Goal: Navigation & Orientation: Find specific page/section

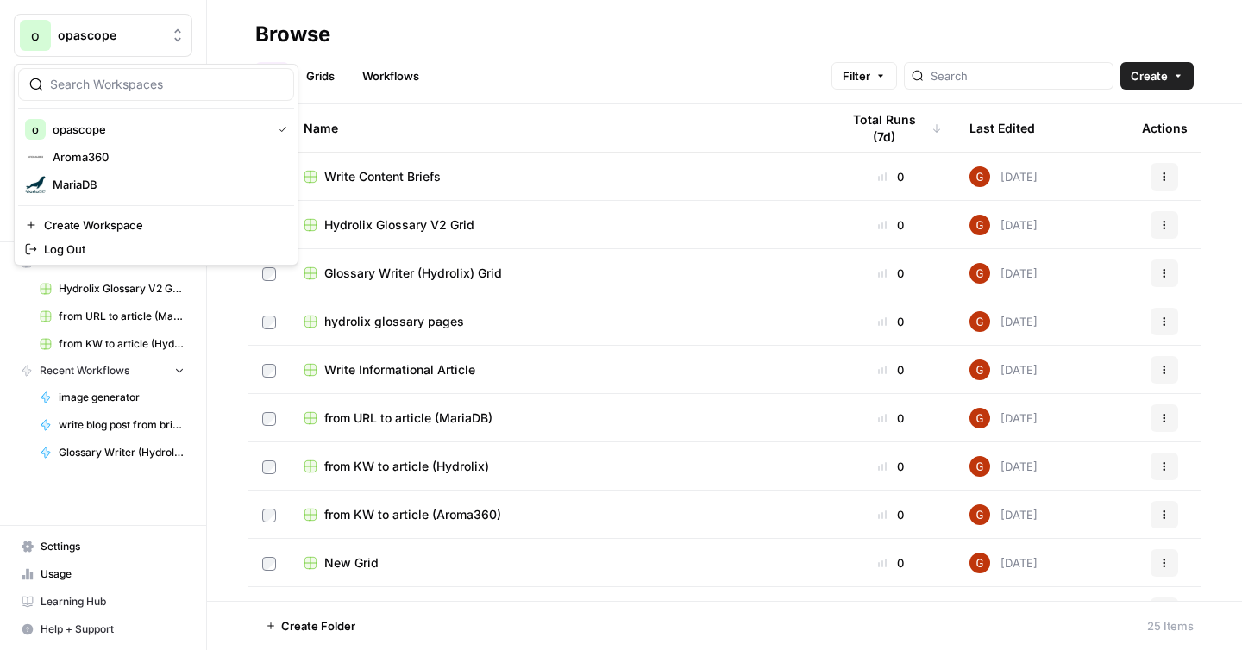
click at [131, 41] on span "opascope" at bounding box center [110, 35] width 104 height 17
click at [134, 41] on span "opascope" at bounding box center [110, 35] width 104 height 17
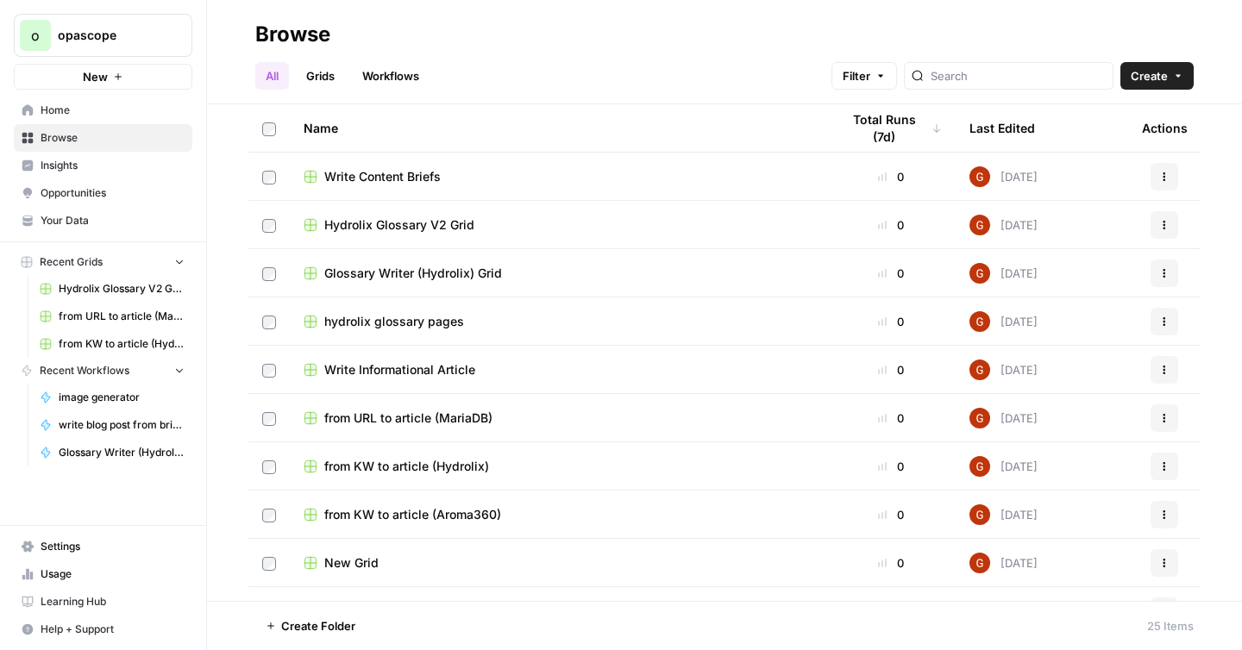
click at [72, 572] on span "Usage" at bounding box center [113, 575] width 144 height 16
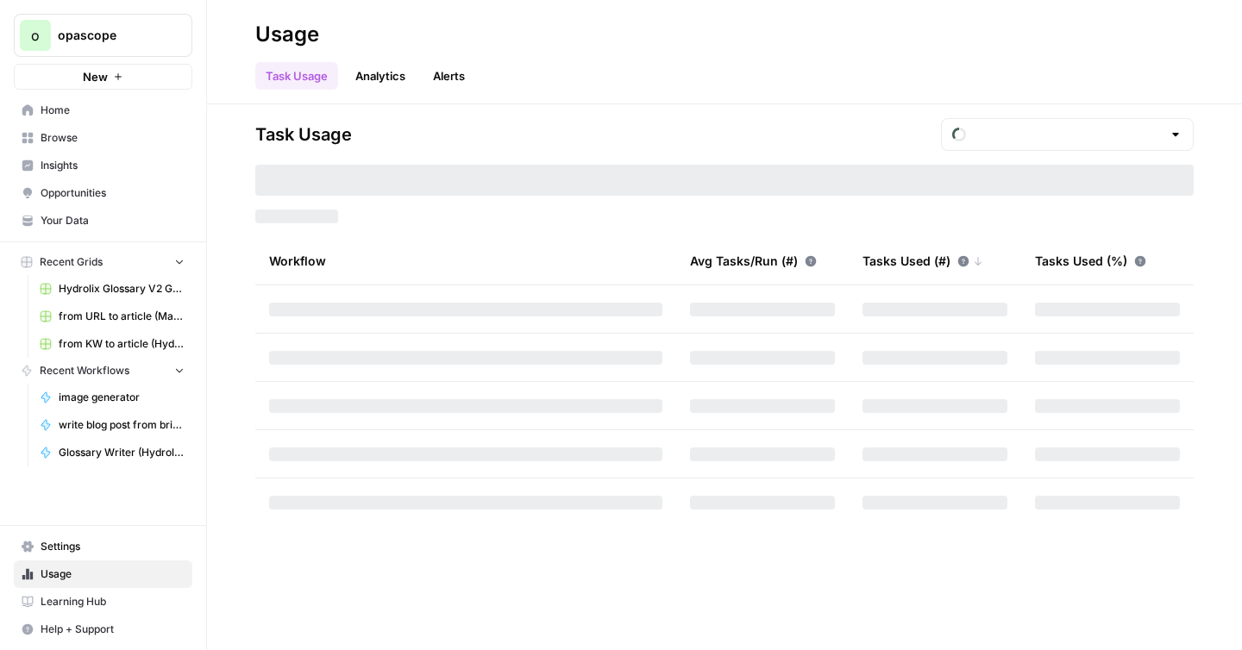
type input "October Included Tasks"
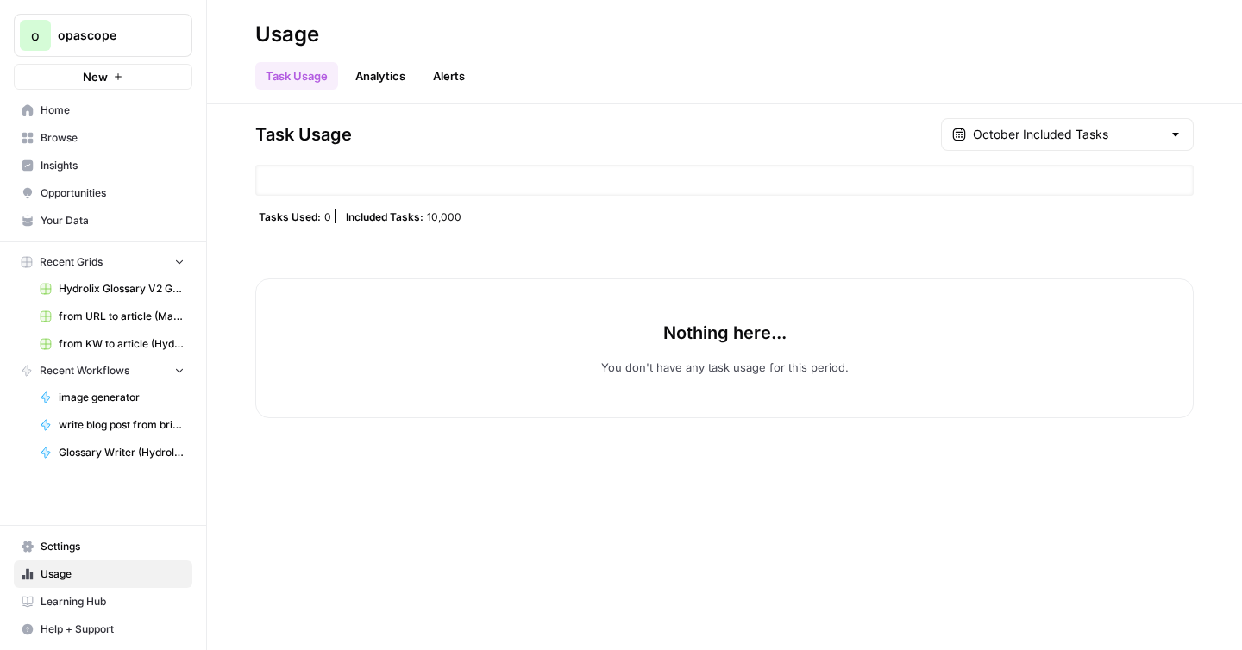
click at [67, 543] on span "Settings" at bounding box center [113, 547] width 144 height 16
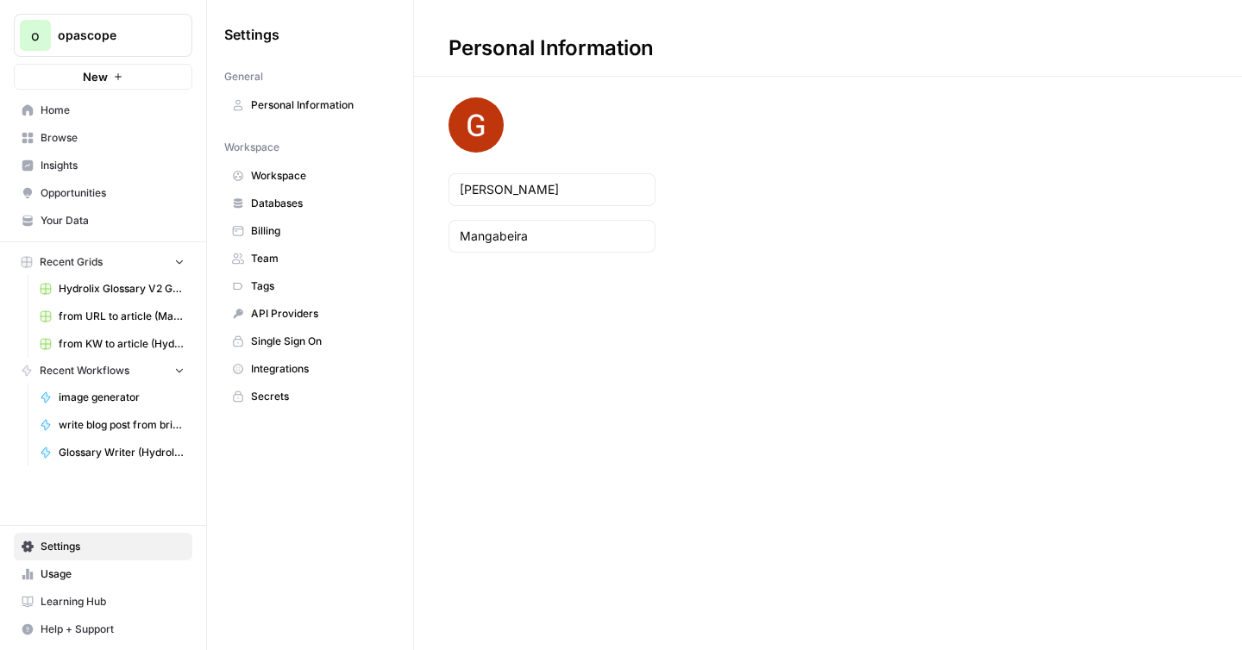
click at [287, 241] on link "Billing" at bounding box center [310, 231] width 172 height 28
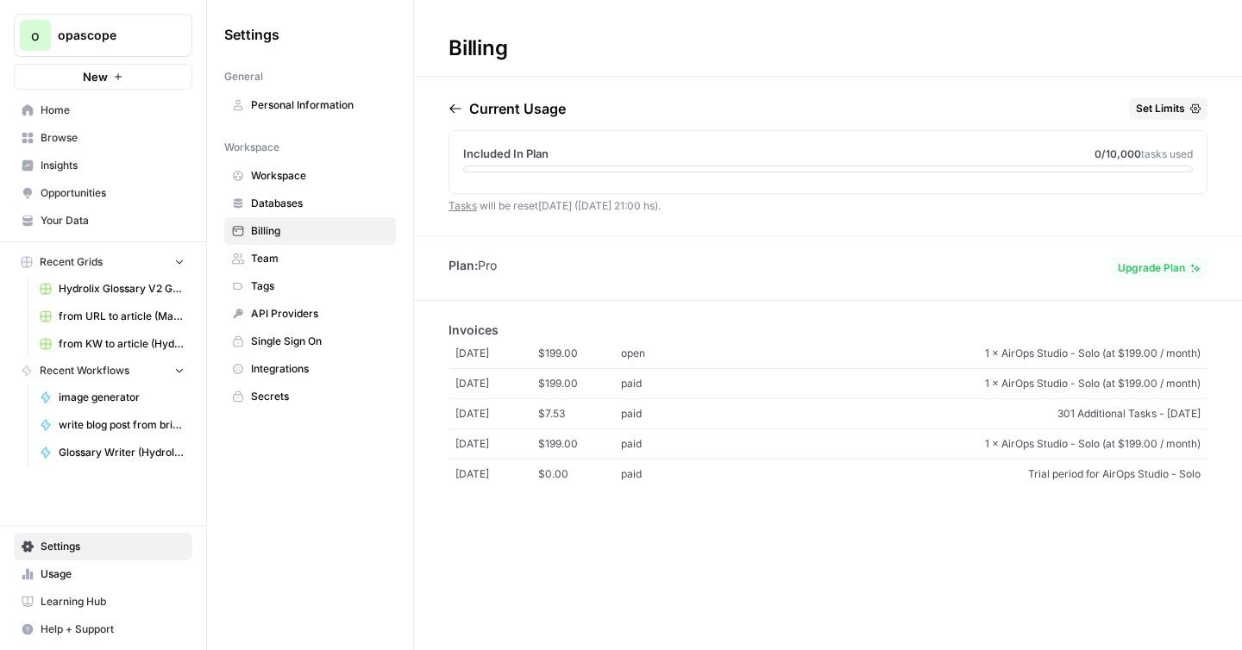
click at [287, 217] on link "Billing" at bounding box center [310, 231] width 172 height 28
click at [283, 204] on span "Databases" at bounding box center [319, 204] width 137 height 16
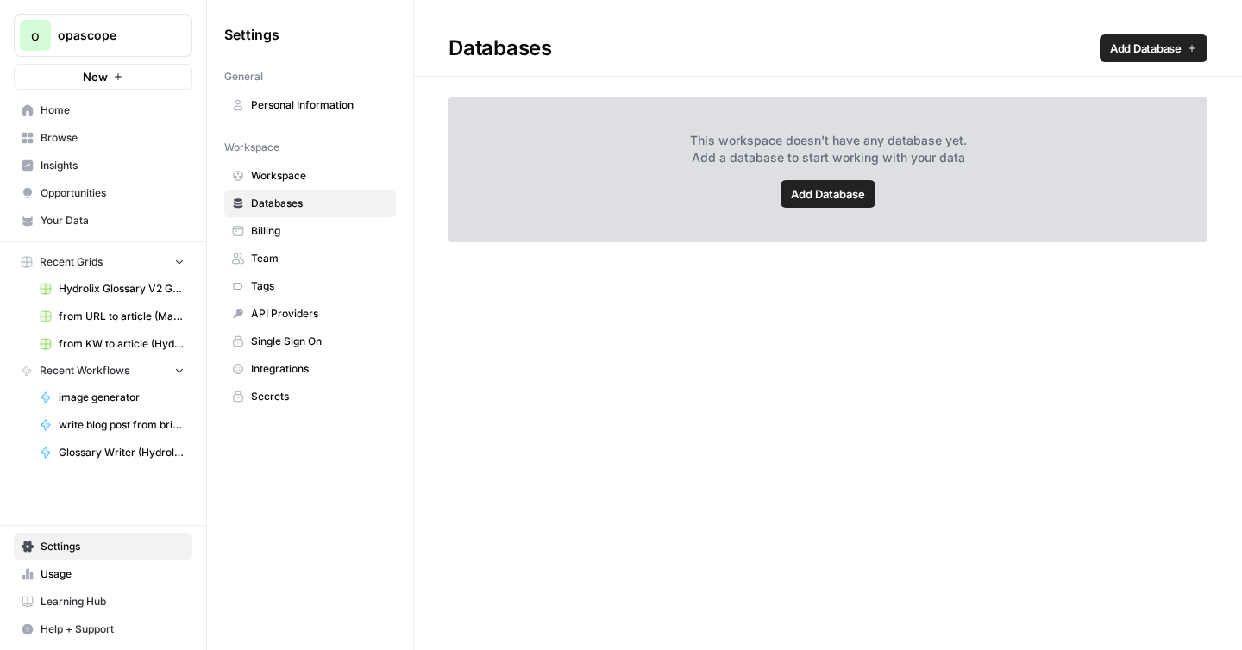
click at [78, 223] on span "Your Data" at bounding box center [113, 221] width 144 height 16
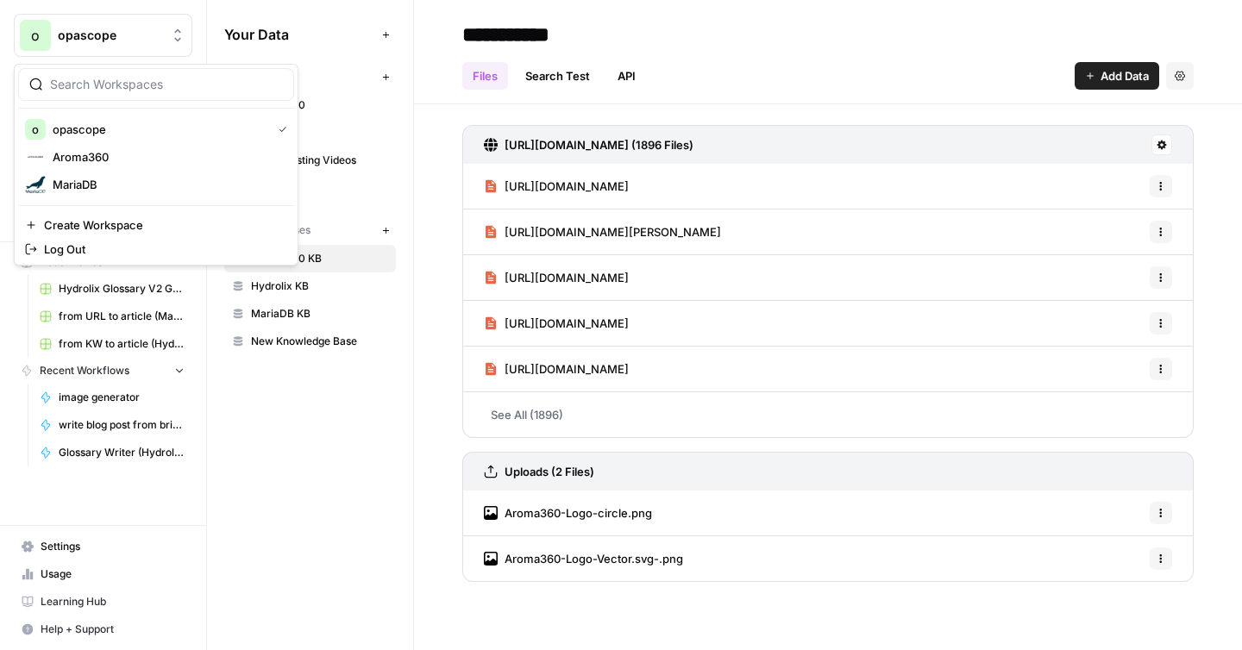
click at [153, 41] on span "opascope" at bounding box center [110, 35] width 104 height 17
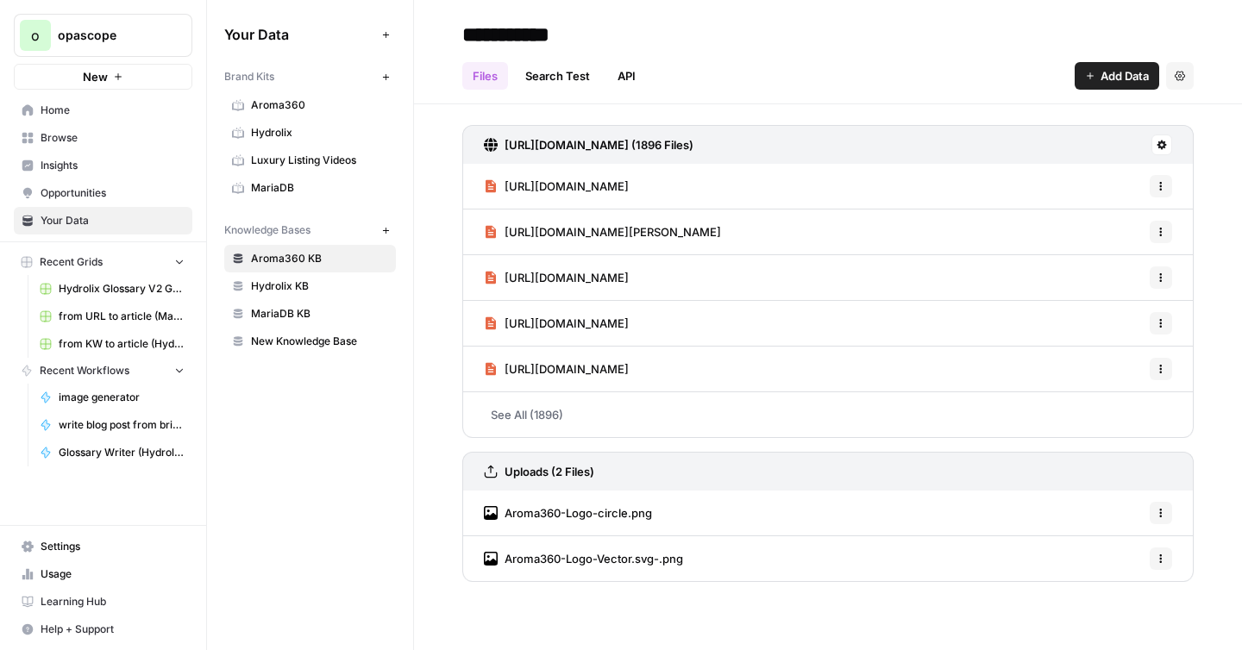
click at [153, 41] on span "opascope" at bounding box center [110, 35] width 104 height 17
